Goal: Information Seeking & Learning: Learn about a topic

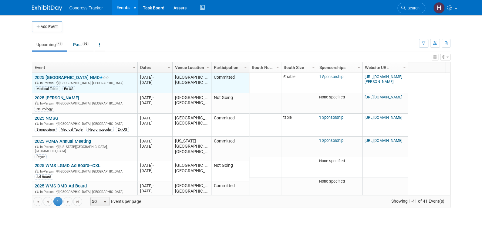
click at [66, 77] on link "2025 [GEOGRAPHIC_DATA] NMD" at bounding box center [72, 77] width 74 height 5
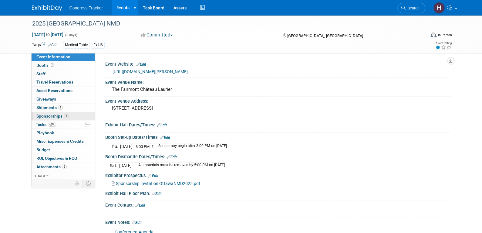
click at [59, 117] on span "Sponsorships 1" at bounding box center [52, 115] width 32 height 5
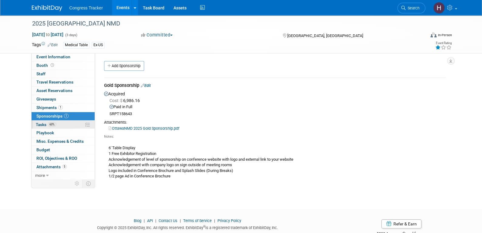
click at [63, 126] on link "60% Tasks 60%" at bounding box center [63, 124] width 63 height 8
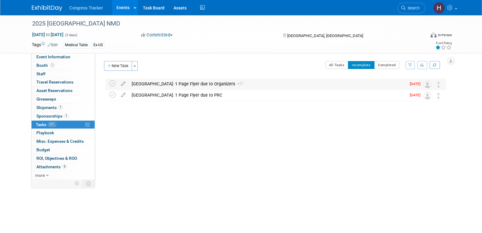
click at [183, 80] on div "Ottawa: 1 Page Flyer due to Organizers 1" at bounding box center [268, 84] width 278 height 10
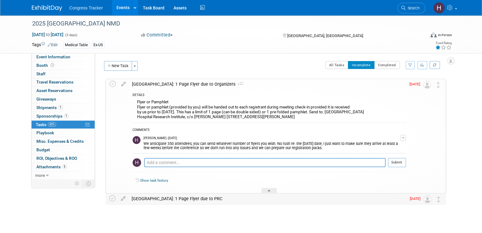
click at [181, 197] on div "Ottawa: 1 Page Flyer due to PRC" at bounding box center [268, 198] width 278 height 10
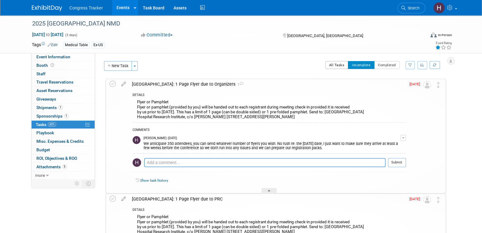
click at [337, 65] on button "All Tasks" at bounding box center [336, 65] width 23 height 8
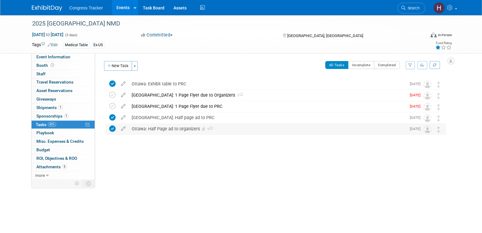
click at [187, 131] on div "Ottawa: Half Page ad to organizers 1" at bounding box center [268, 128] width 278 height 10
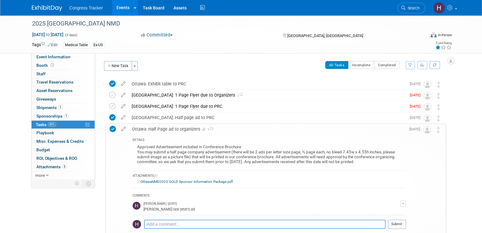
click at [303, 151] on div "Approved Advertisement included in Conference Brochure You may submit a half pa…" at bounding box center [269, 155] width 273 height 24
drag, startPoint x: 303, startPoint y: 151, endPoint x: 382, endPoint y: 151, distance: 78.9
click at [382, 151] on div "Approved Advertisement included in Conference Brochure You may submit a half pa…" at bounding box center [269, 155] width 273 height 24
copy div "½ page each, no bleed 7.45w x 4.55h inches"
click at [60, 63] on link "Booth" at bounding box center [63, 65] width 63 height 8
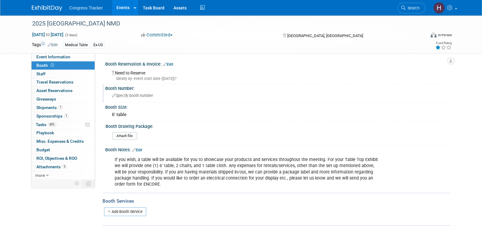
click at [130, 95] on span "Specify booth number" at bounding box center [132, 95] width 41 height 5
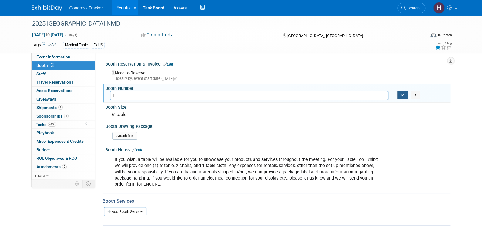
type input "1"
click at [403, 96] on icon "button" at bounding box center [403, 95] width 4 height 4
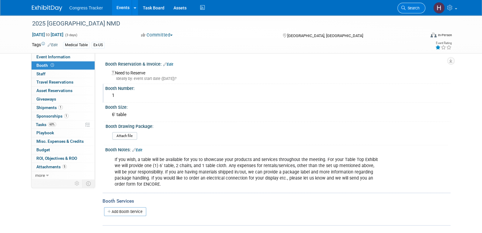
click at [413, 4] on link "Search" at bounding box center [411, 8] width 28 height 11
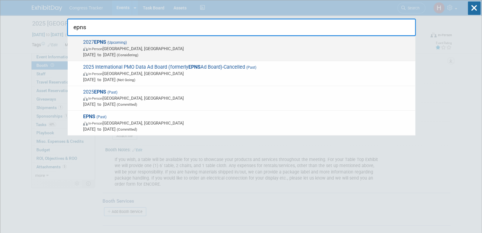
type input "epns"
click at [110, 52] on span "Apr 6, 2027 to Apr 10, 2027 (Considering)" at bounding box center [247, 55] width 329 height 6
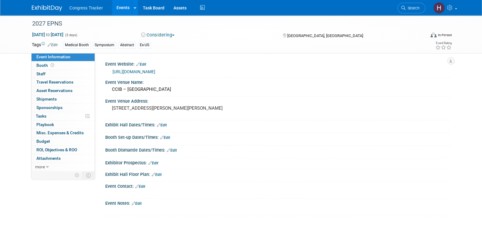
click at [145, 186] on link "Edit" at bounding box center [140, 186] width 10 height 4
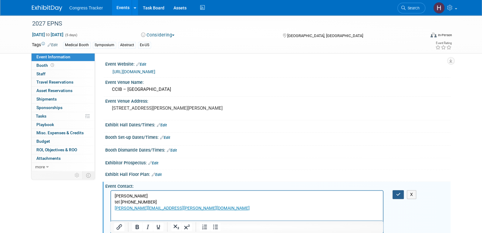
click at [397, 195] on icon "button" at bounding box center [398, 194] width 5 height 4
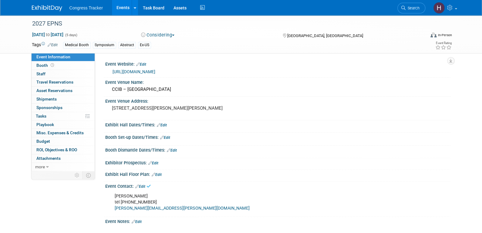
click at [150, 70] on link "[URL][DOMAIN_NAME]" at bounding box center [134, 71] width 43 height 5
click at [139, 222] on link "Edit" at bounding box center [137, 221] width 10 height 4
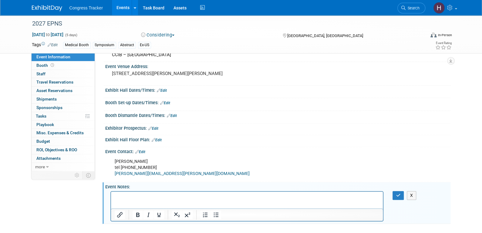
scroll to position [61, 0]
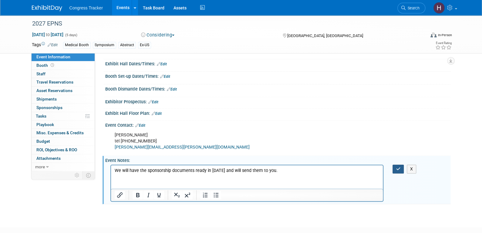
click at [400, 168] on icon "button" at bounding box center [398, 169] width 5 height 4
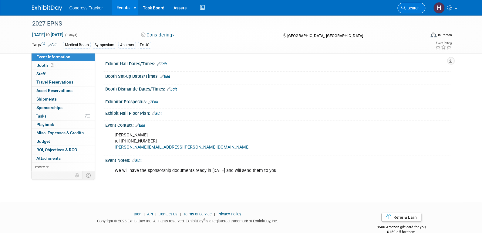
click at [409, 6] on span "Search" at bounding box center [413, 8] width 14 height 5
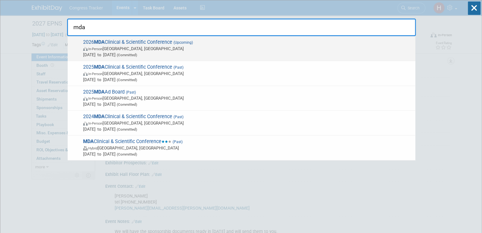
type input "mda"
click at [126, 44] on span "2026 MDA Clinical & Scientific Conference (Upcoming) In-Person Orlando, FL Mar …" at bounding box center [246, 48] width 331 height 19
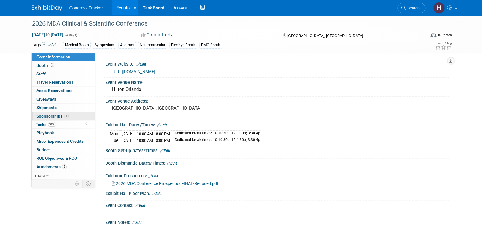
click at [52, 119] on link "1 Sponsorships 1" at bounding box center [63, 116] width 63 height 8
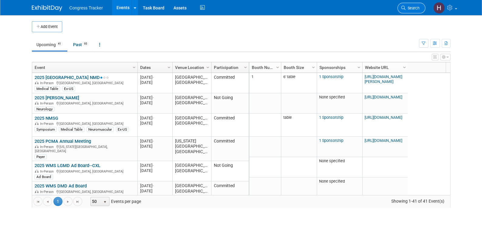
click at [413, 11] on link "Search" at bounding box center [411, 8] width 28 height 11
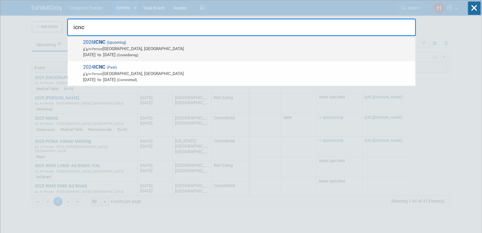
type input "icnc"
click at [141, 48] on span "In-Person Taipei, Taiwan" at bounding box center [247, 49] width 329 height 6
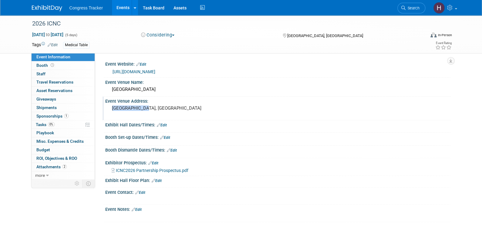
drag, startPoint x: 142, startPoint y: 109, endPoint x: 111, endPoint y: 107, distance: 31.3
click at [112, 107] on pre "[GEOGRAPHIC_DATA], [GEOGRAPHIC_DATA]" at bounding box center [177, 107] width 130 height 5
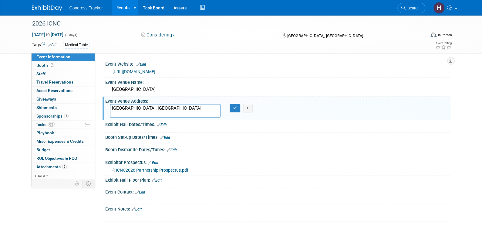
drag, startPoint x: 162, startPoint y: 109, endPoint x: 106, endPoint y: 105, distance: 56.3
click at [106, 105] on div "[GEOGRAPHIC_DATA], [GEOGRAPHIC_DATA]" at bounding box center [165, 111] width 120 height 14
click at [235, 108] on icon "button" at bounding box center [235, 108] width 4 height 4
